Goal: Information Seeking & Learning: Learn about a topic

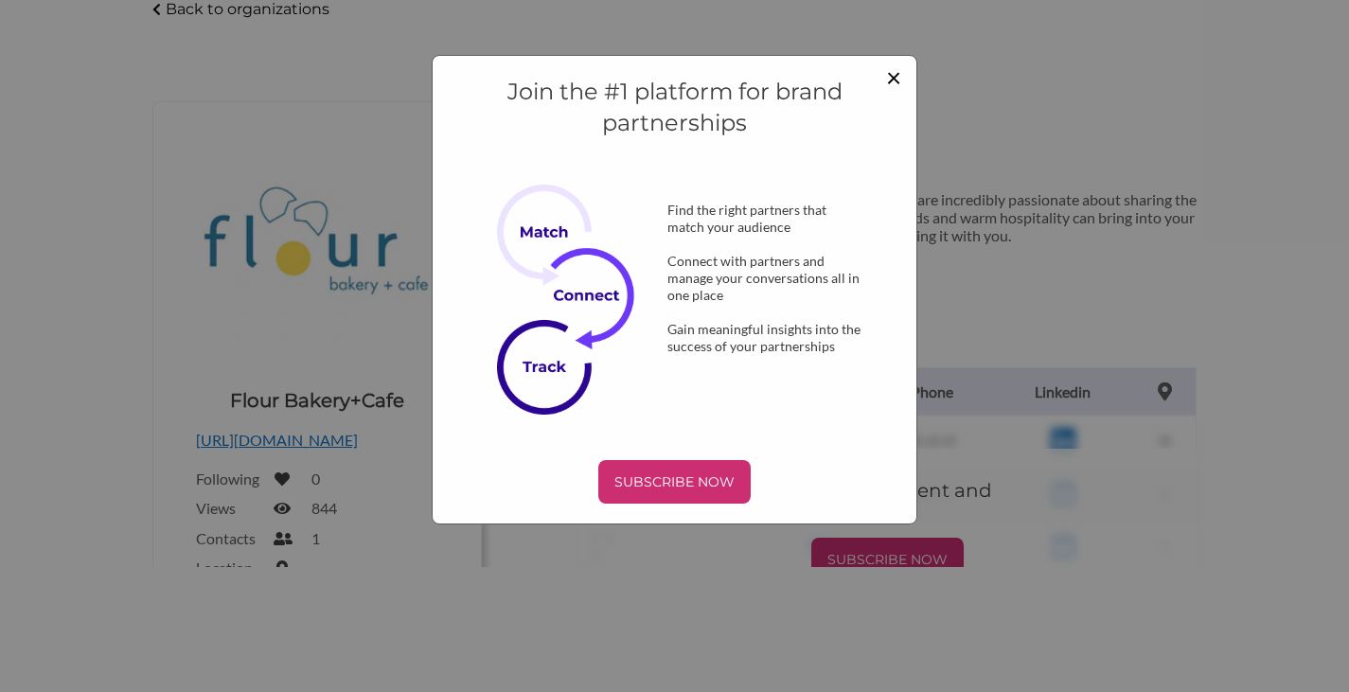
click at [887, 80] on span "×" at bounding box center [893, 77] width 15 height 32
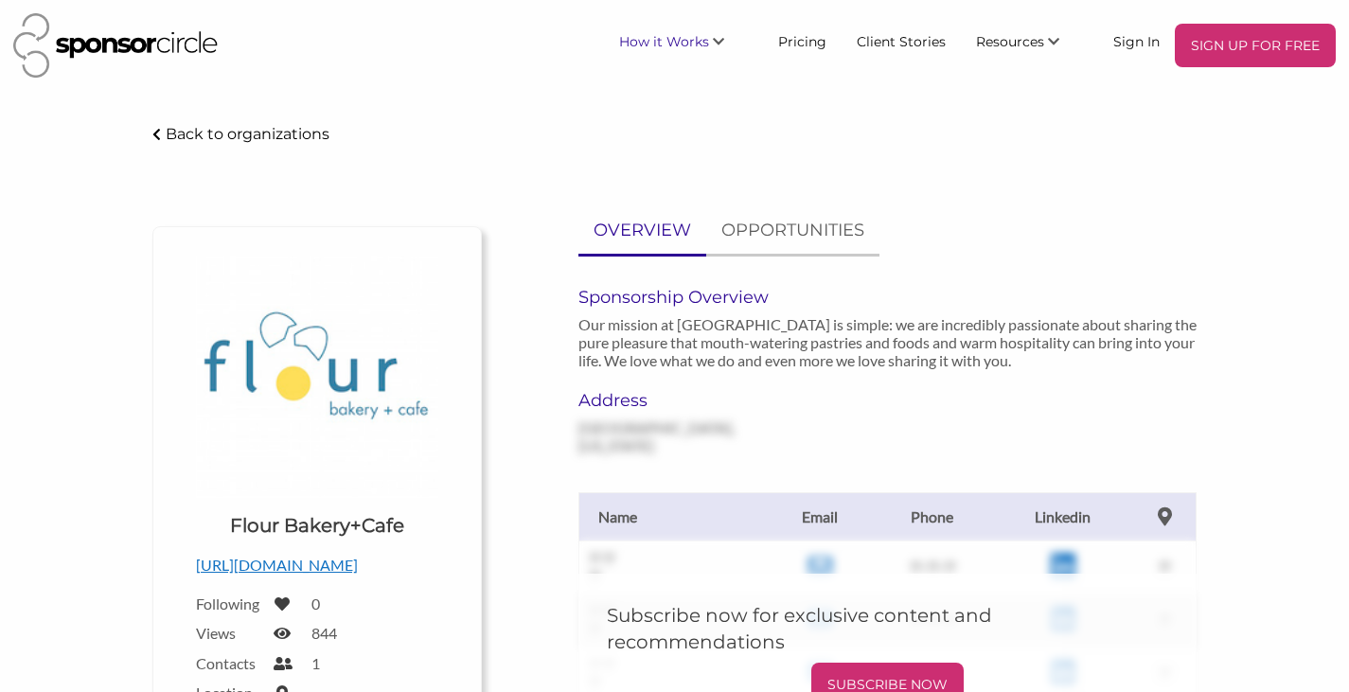
click at [666, 43] on span "How it Works" at bounding box center [664, 41] width 90 height 17
click at [660, 184] on link "For Agencies" at bounding box center [668, 181] width 187 height 34
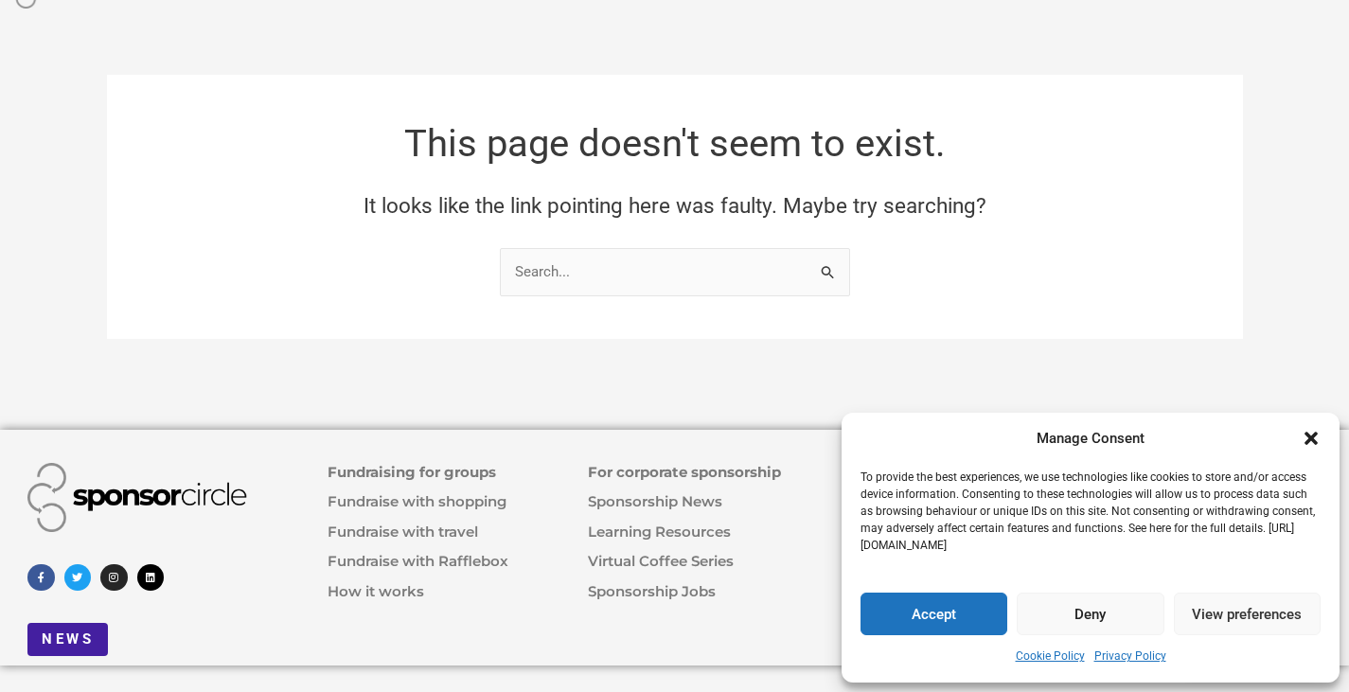
scroll to position [56, 0]
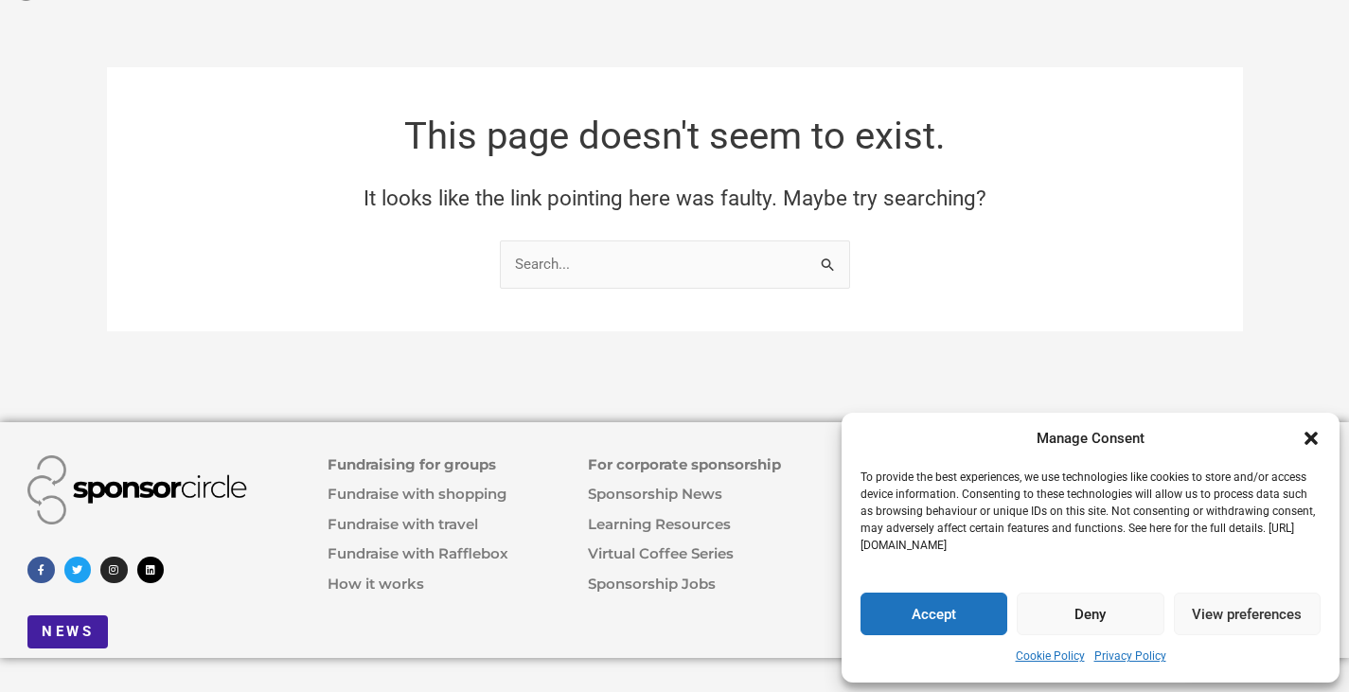
click at [603, 468] on link "For corporate sponsorship" at bounding box center [684, 464] width 193 height 18
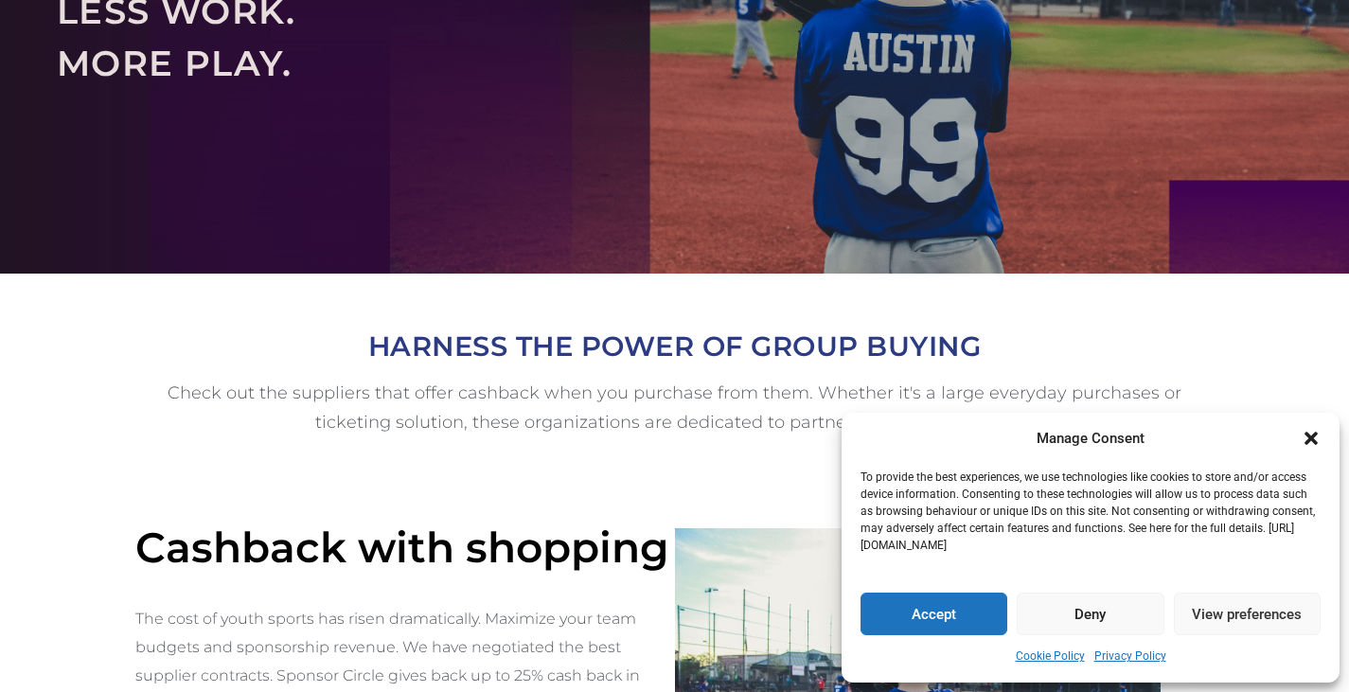
scroll to position [295, 0]
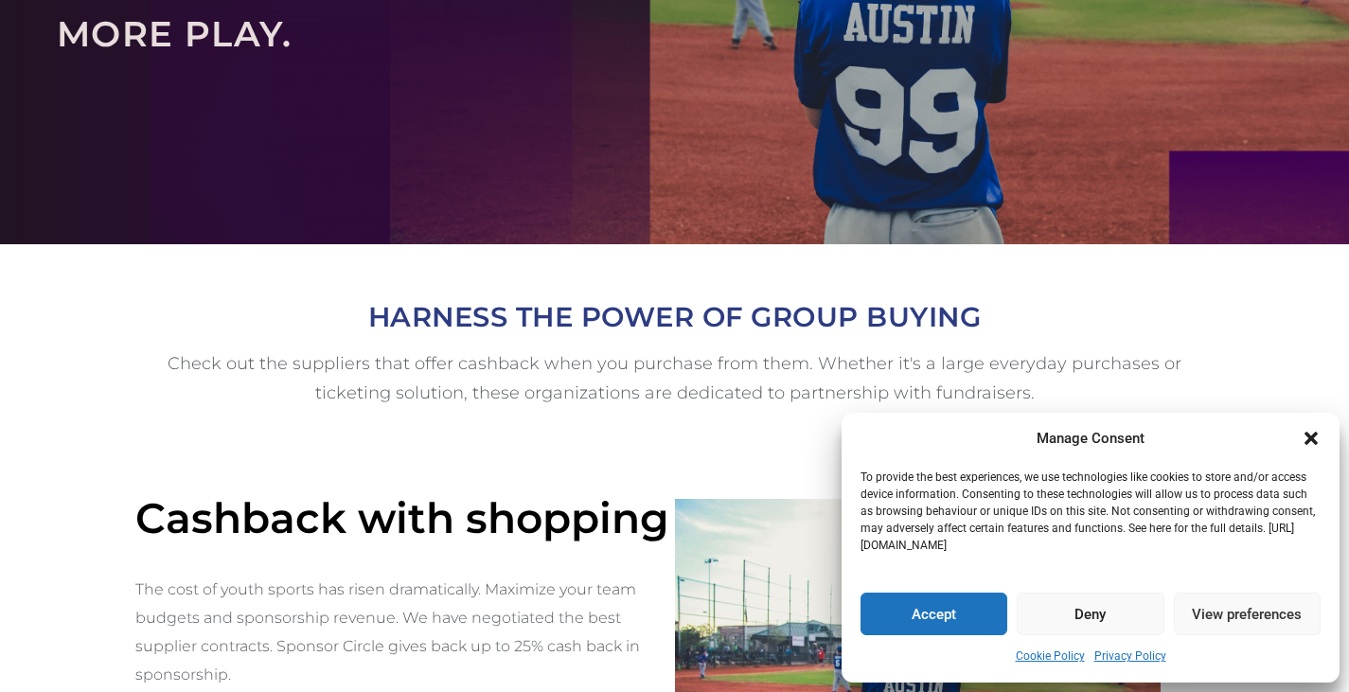
click at [1311, 440] on icon "Close dialogue" at bounding box center [1311, 438] width 13 height 13
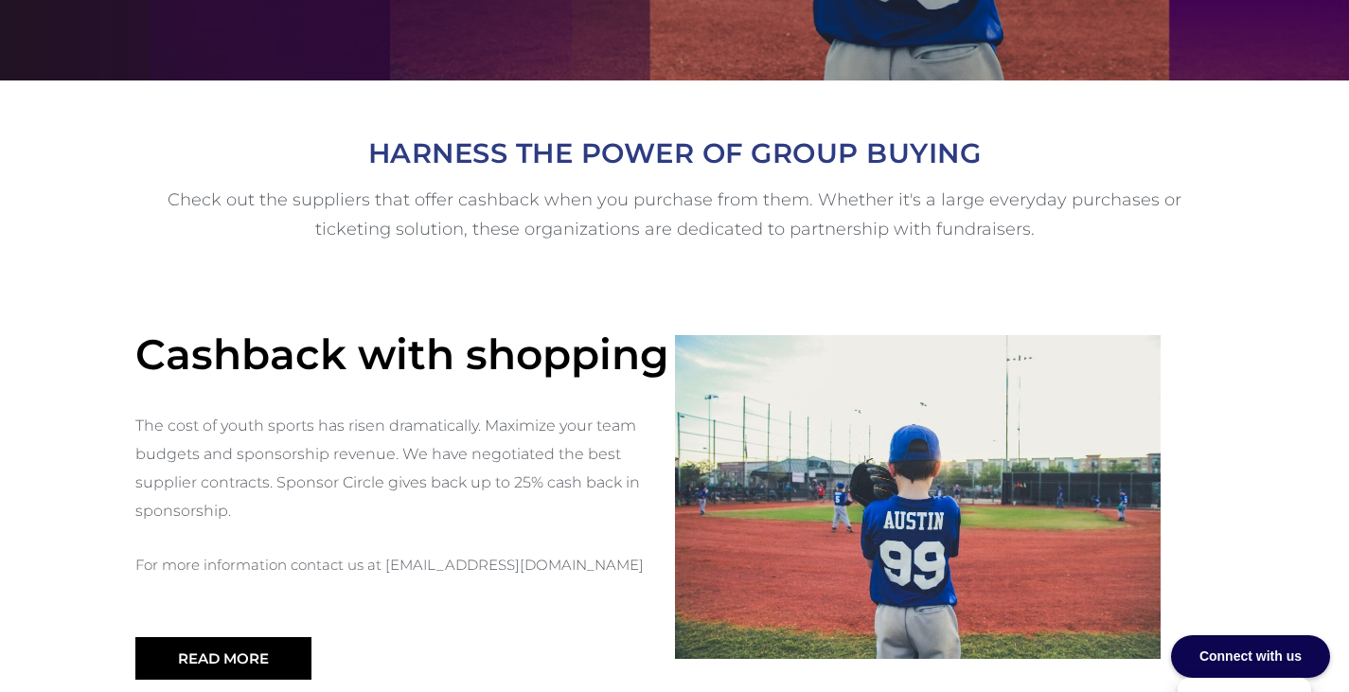
scroll to position [464, 0]
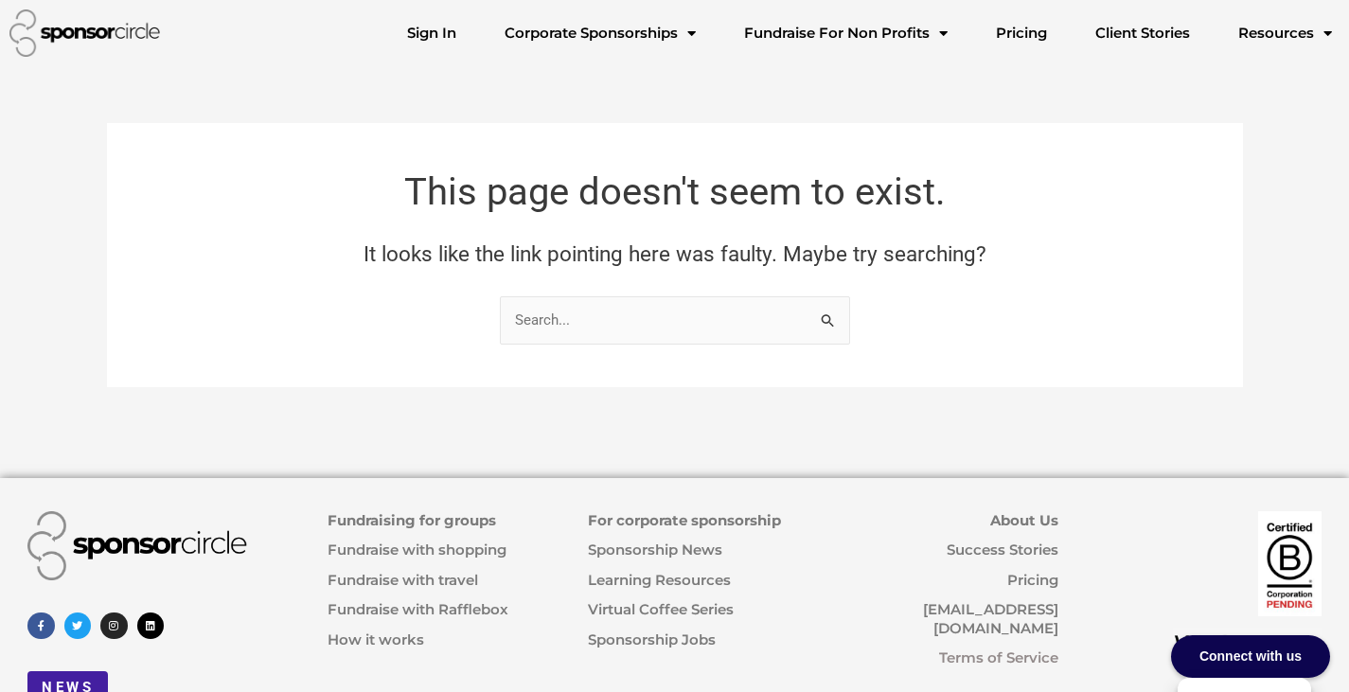
scroll to position [56, 0]
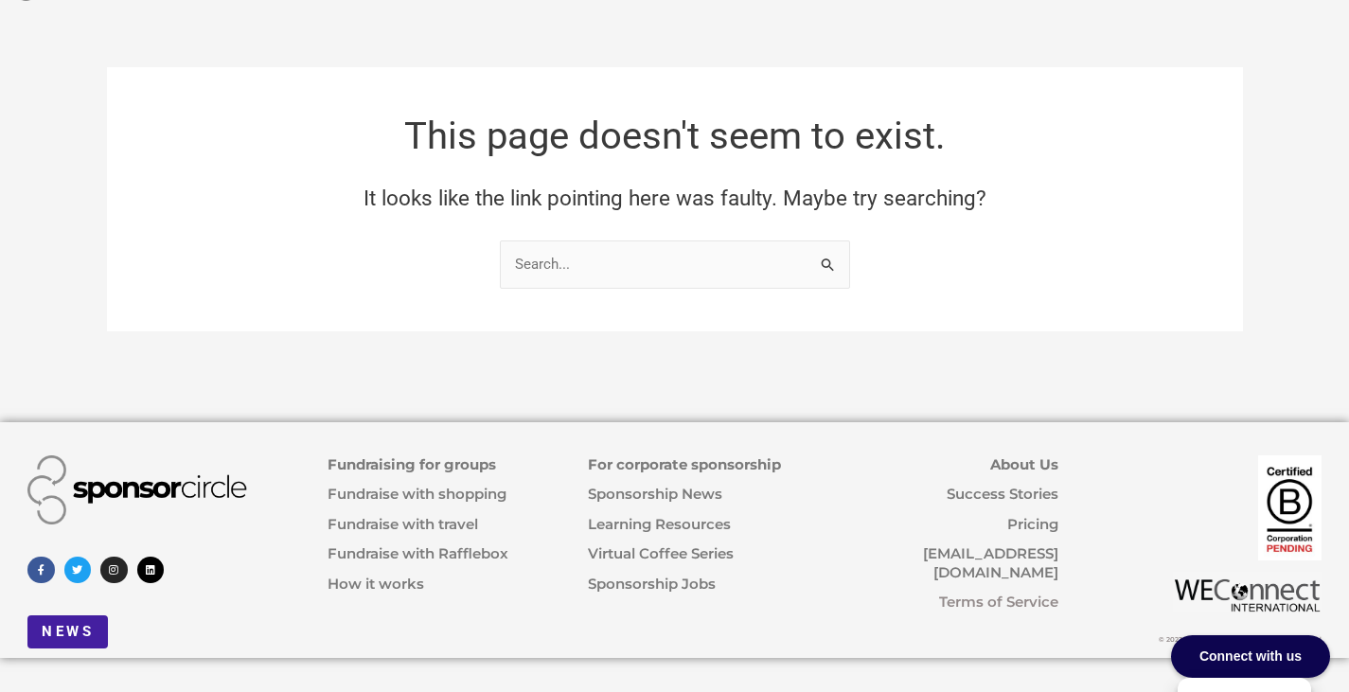
click at [334, 502] on link "Fundraise with shopping" at bounding box center [417, 494] width 179 height 18
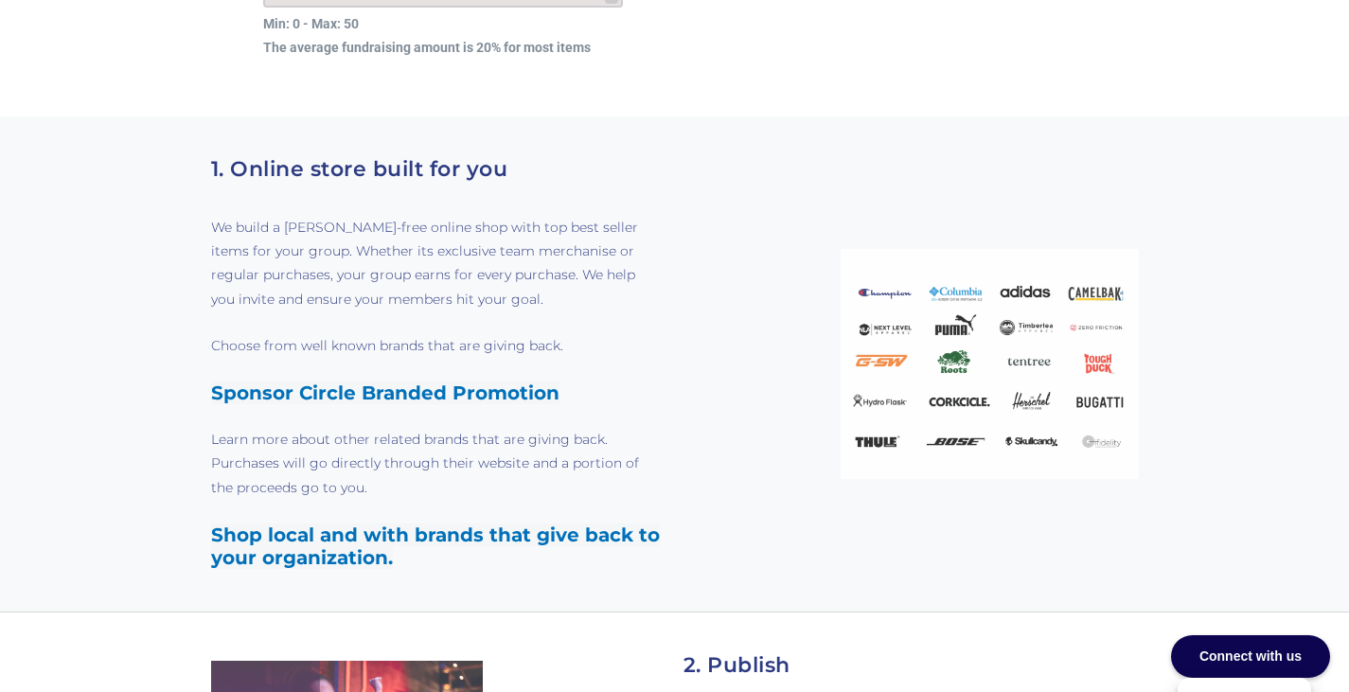
scroll to position [3614, 0]
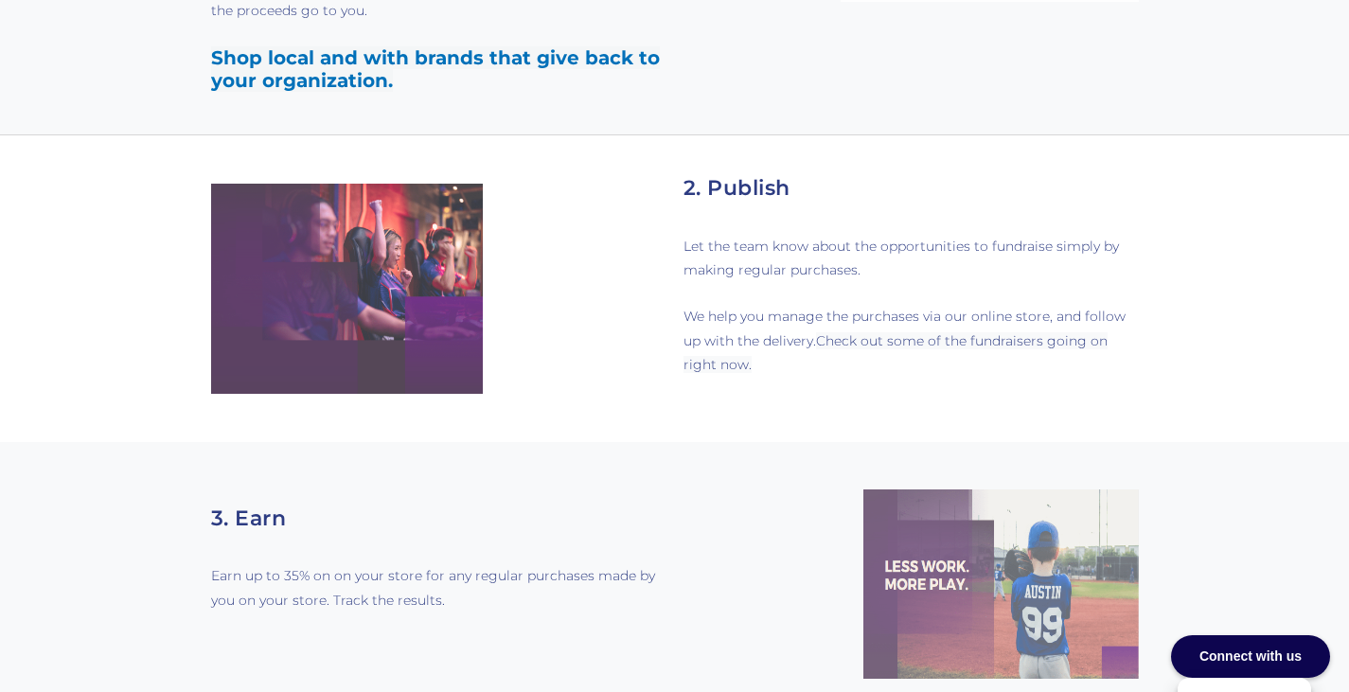
scroll to position [4096, 0]
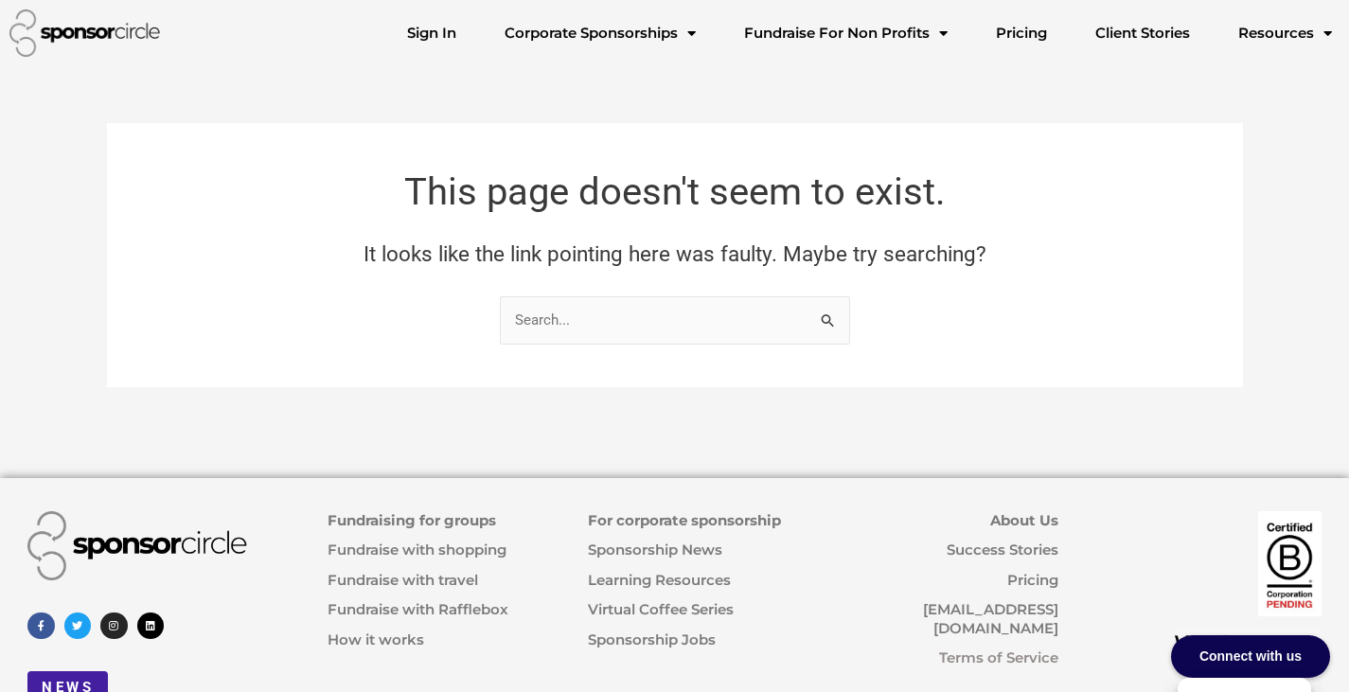
scroll to position [56, 0]
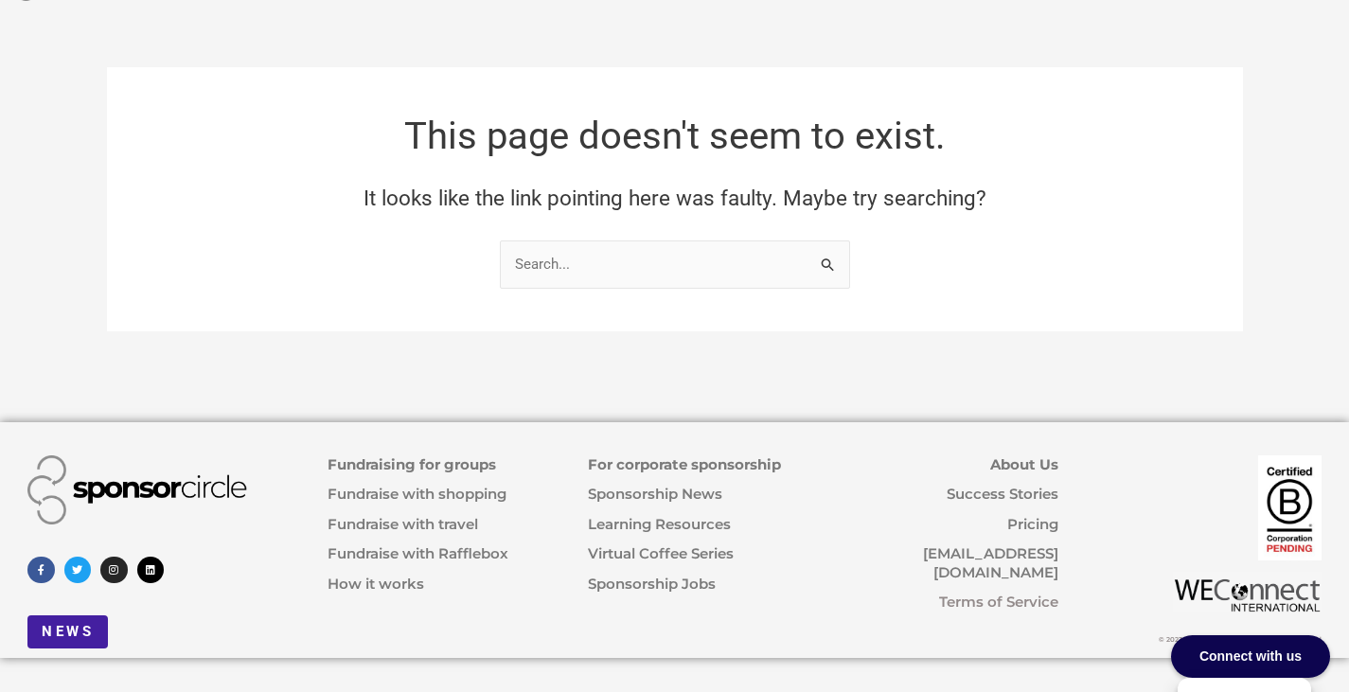
click at [331, 464] on link "Fundraising for groups" at bounding box center [412, 464] width 169 height 18
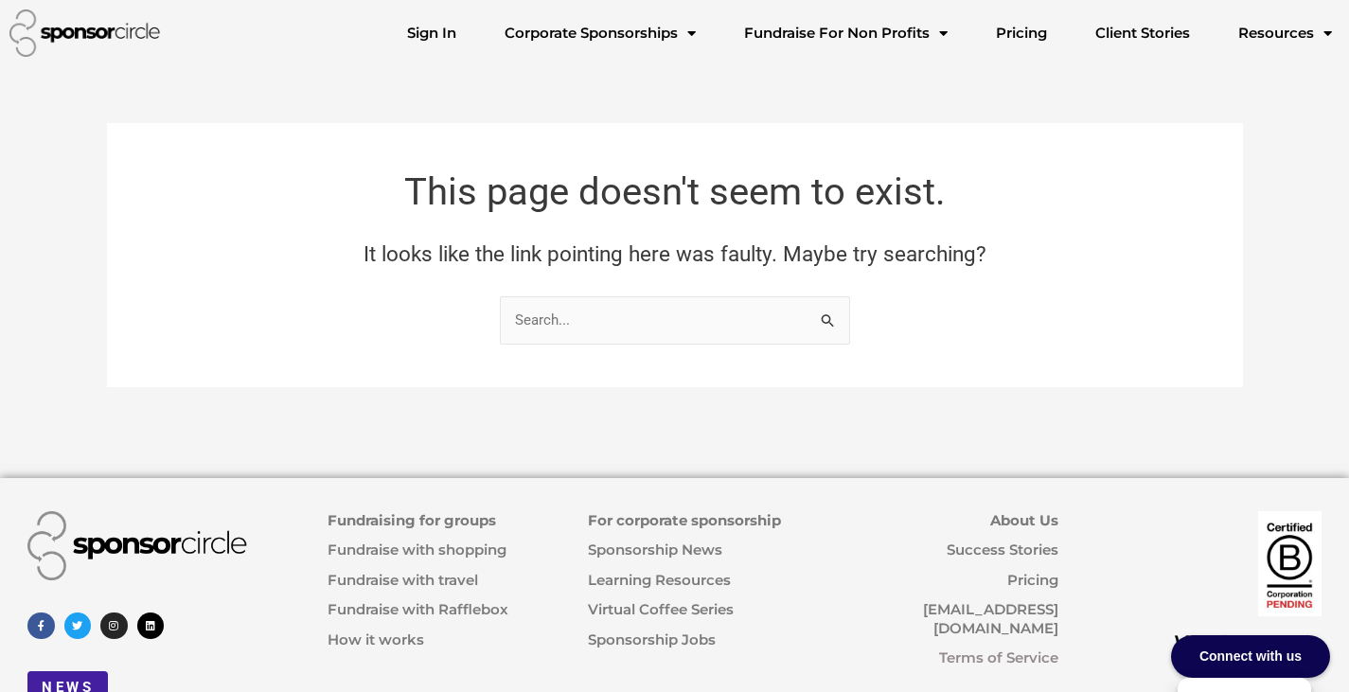
scroll to position [56, 0]
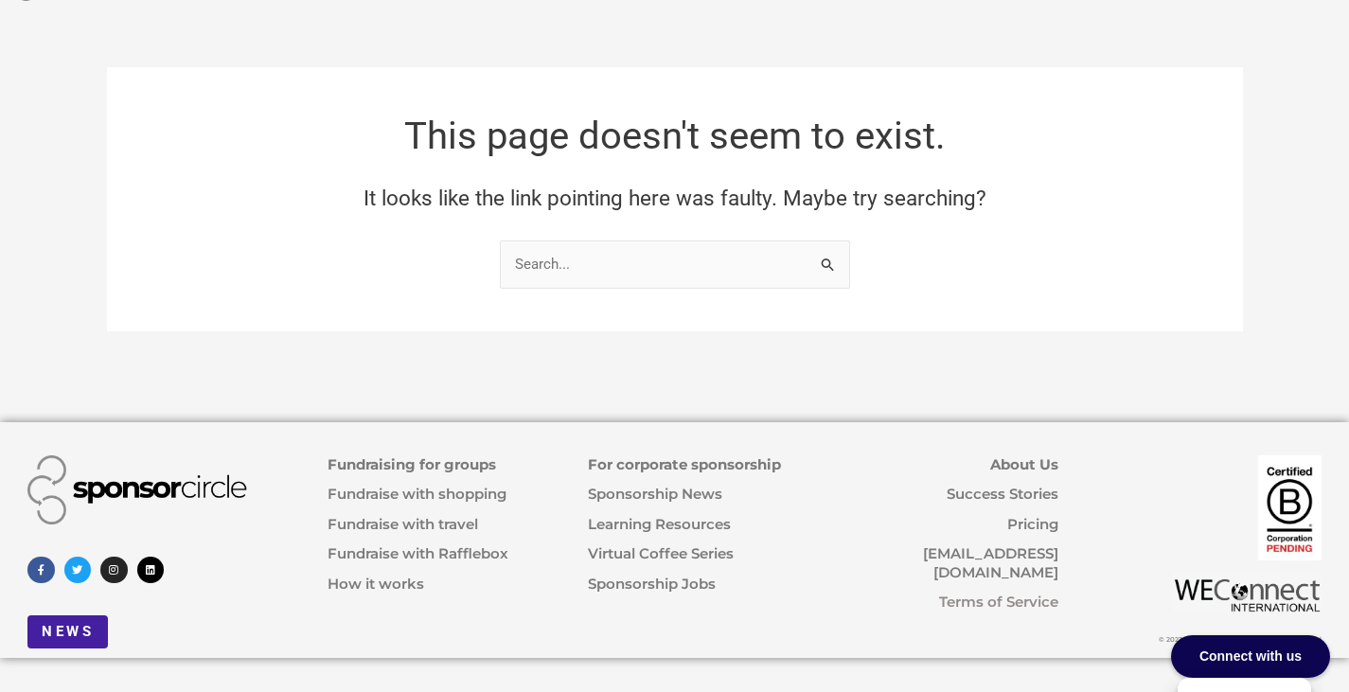
click at [343, 591] on link "How it works" at bounding box center [376, 584] width 97 height 18
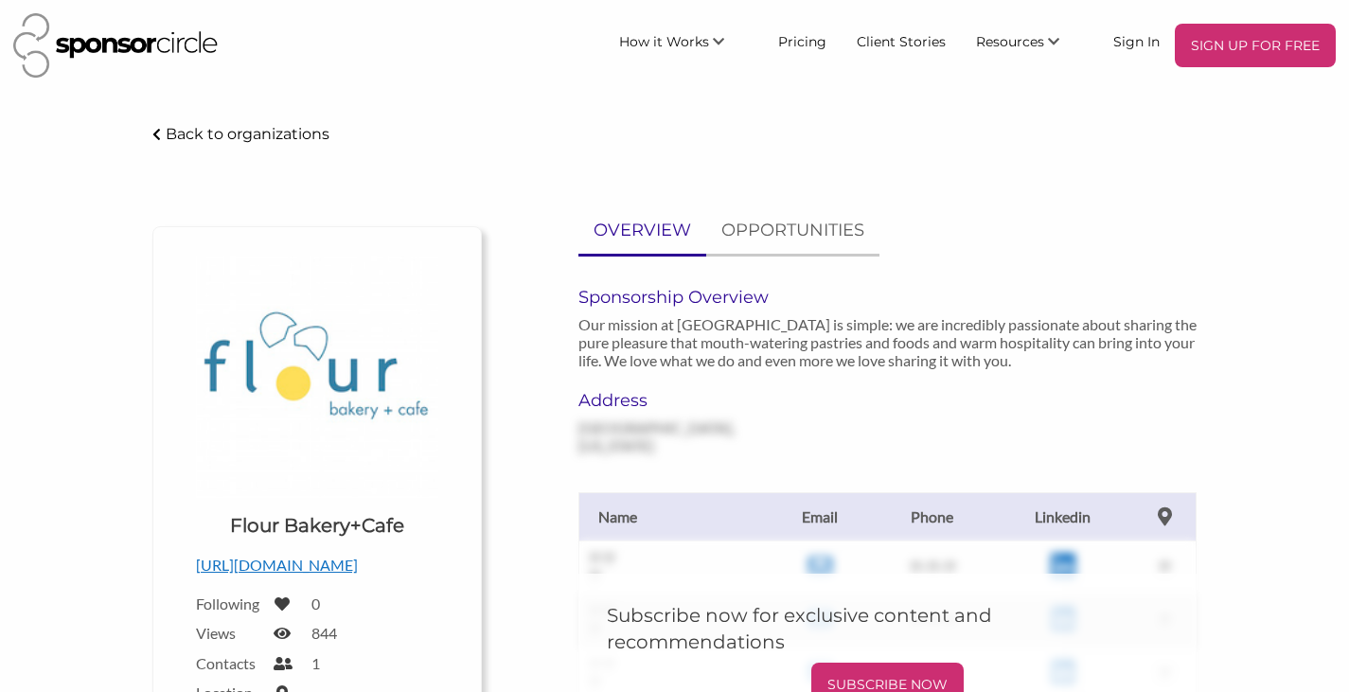
click at [226, 140] on p "Back to organizations" at bounding box center [248, 134] width 164 height 18
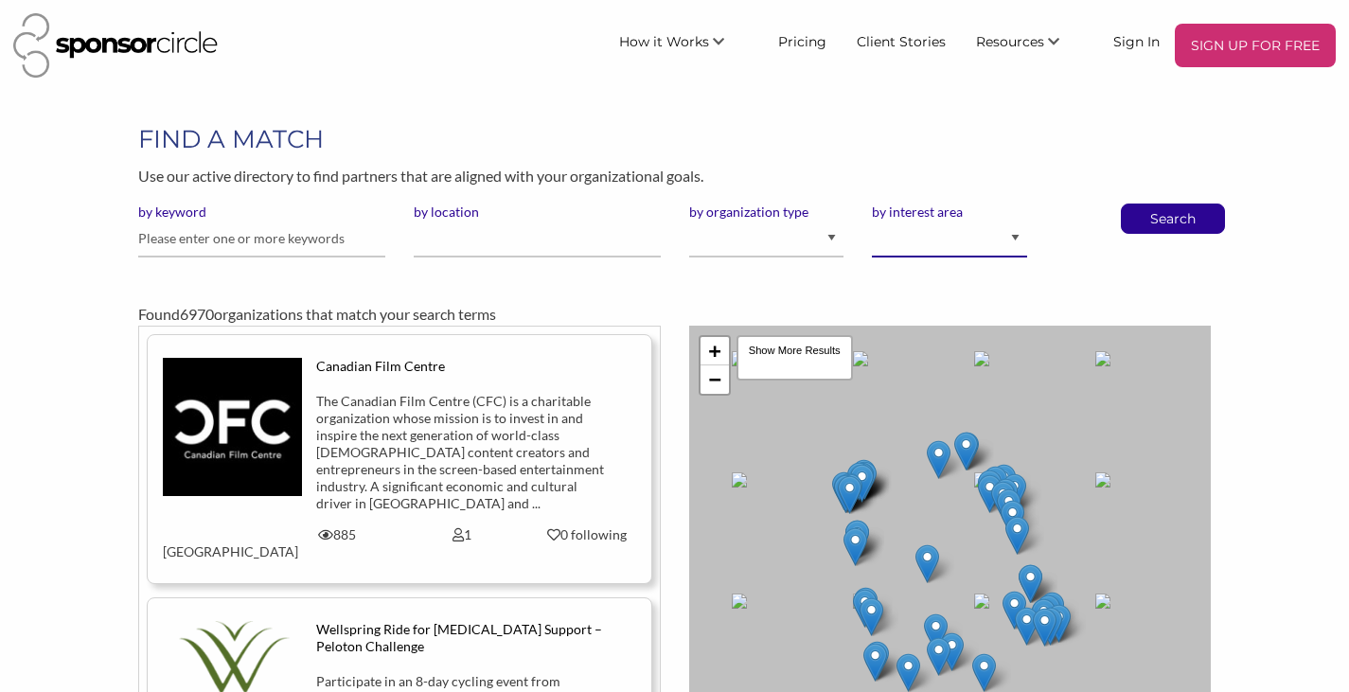
click at [1025, 240] on select "Animal Welfare Arts and Culture Business and Entrepreneurship Community Diversi…" at bounding box center [949, 239] width 155 height 37
